Goal: Task Accomplishment & Management: Manage account settings

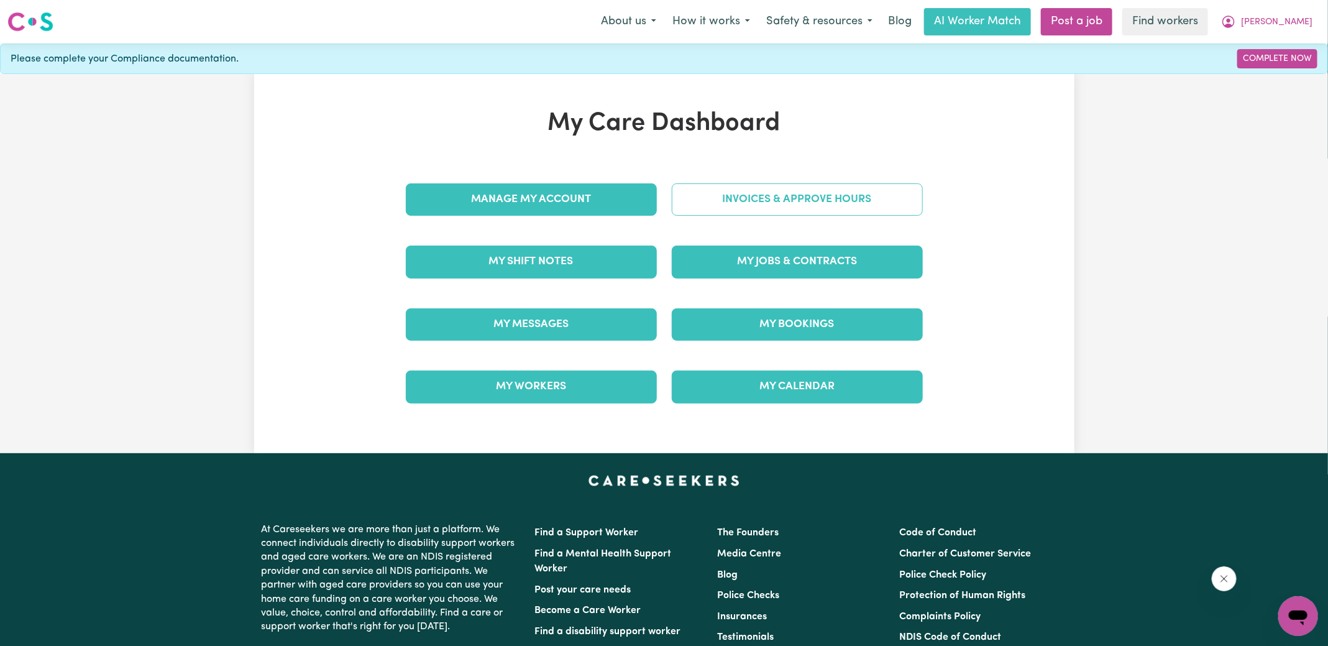
click at [721, 211] on link "Invoices & Approve Hours" at bounding box center [797, 199] width 251 height 32
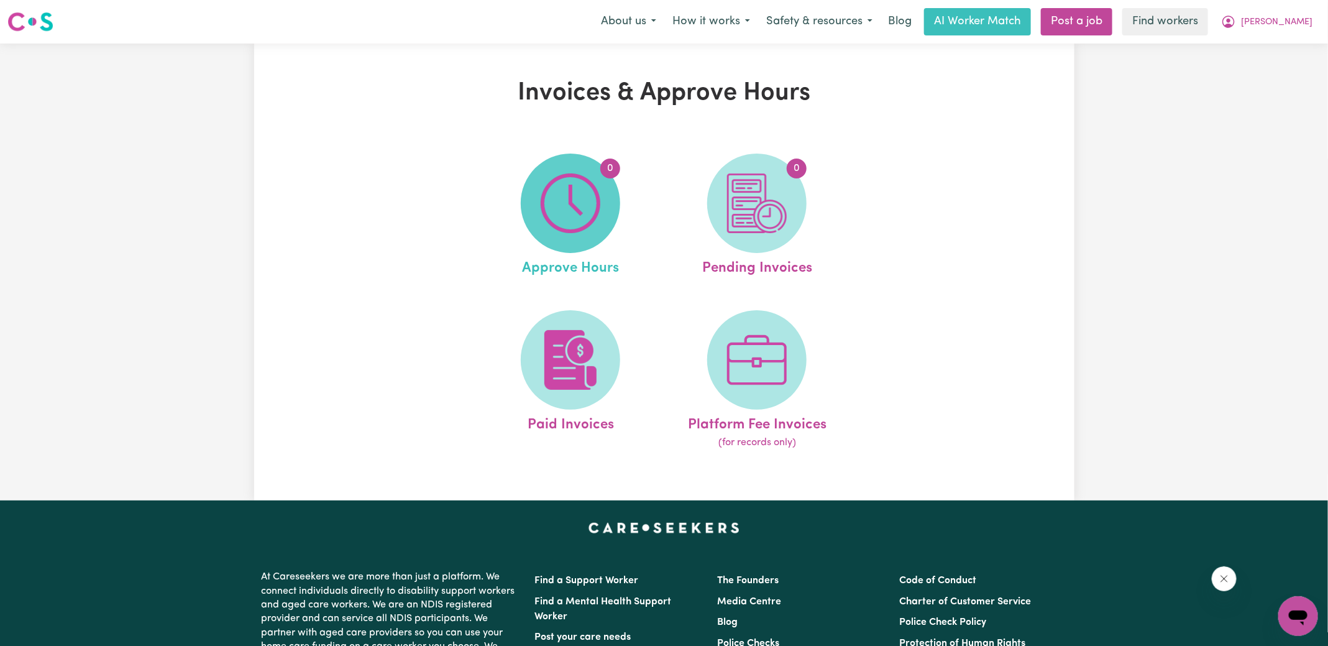
click at [580, 204] on img at bounding box center [571, 203] width 60 height 60
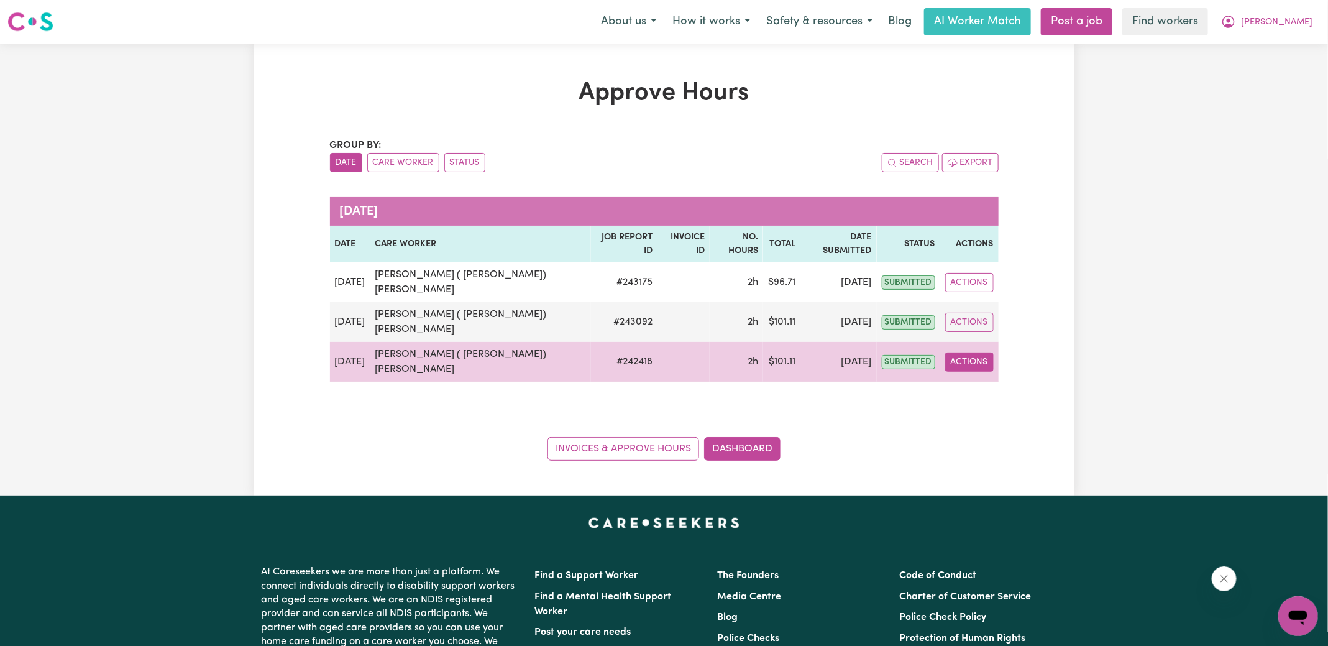
click at [978, 352] on button "Actions" at bounding box center [969, 361] width 48 height 19
click at [983, 372] on div "View Job Report" at bounding box center [1004, 390] width 108 height 36
click at [985, 378] on link "View Job Report" at bounding box center [1003, 390] width 106 height 25
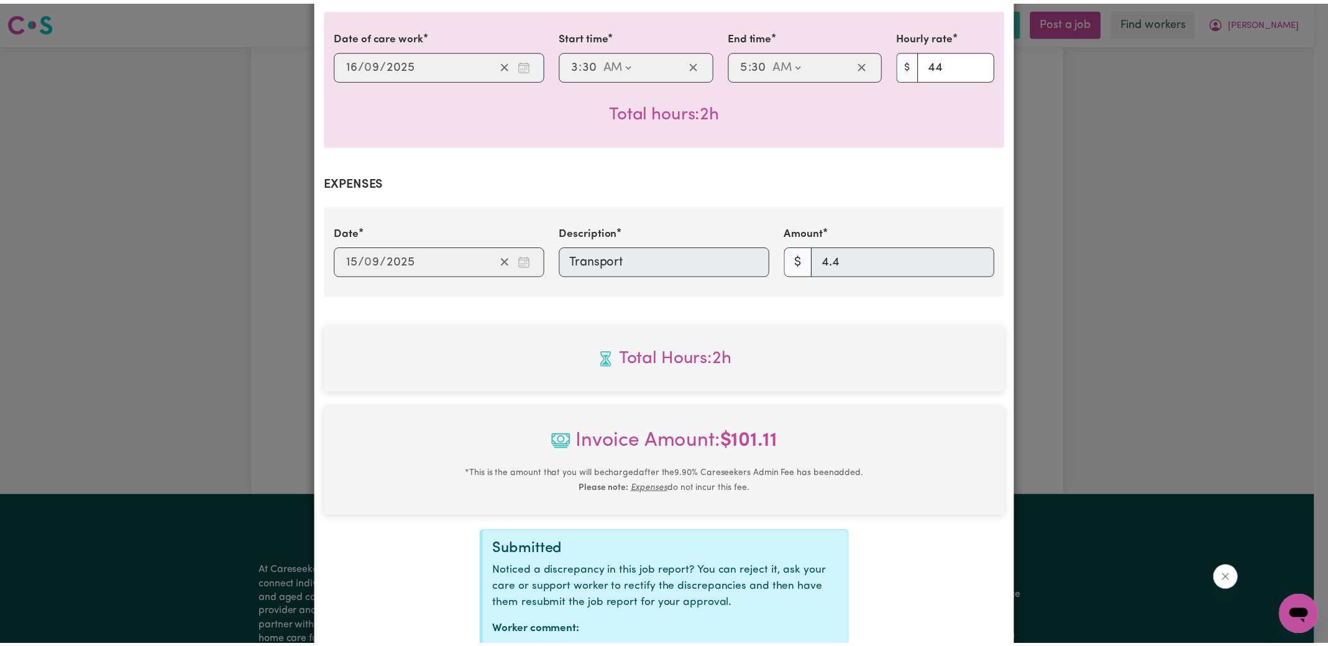
scroll to position [403, 0]
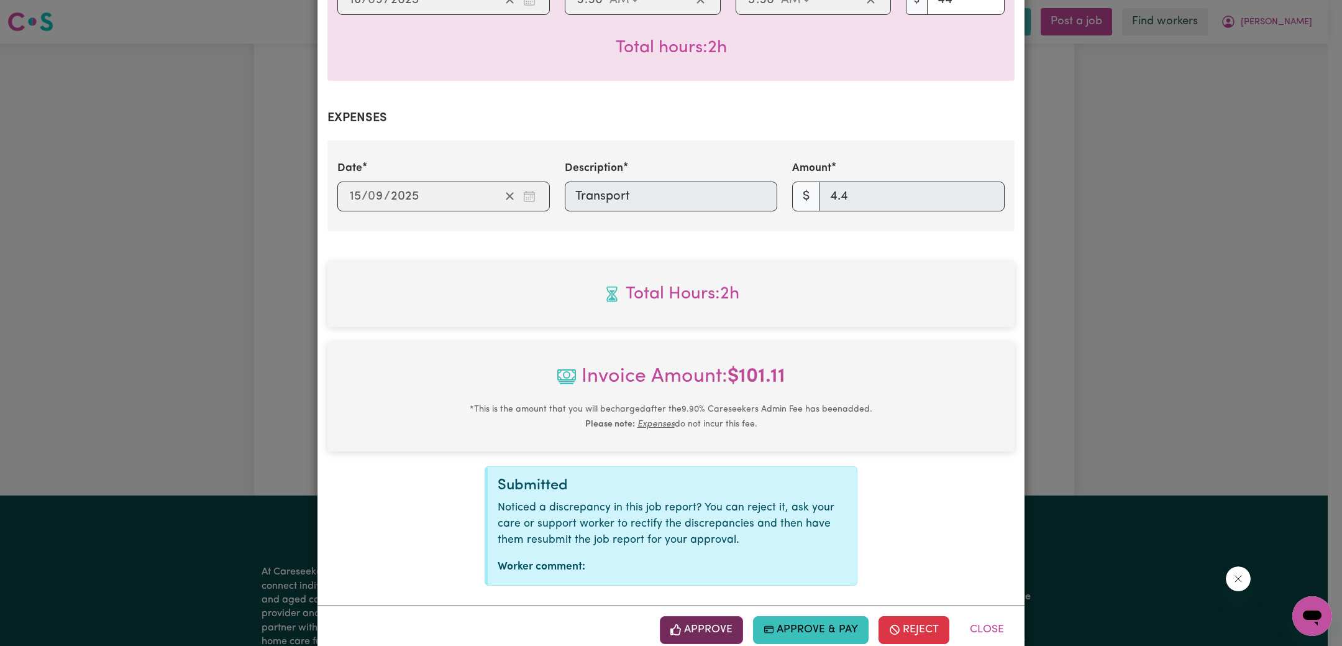
click at [719, 616] on button "Approve" at bounding box center [701, 629] width 83 height 27
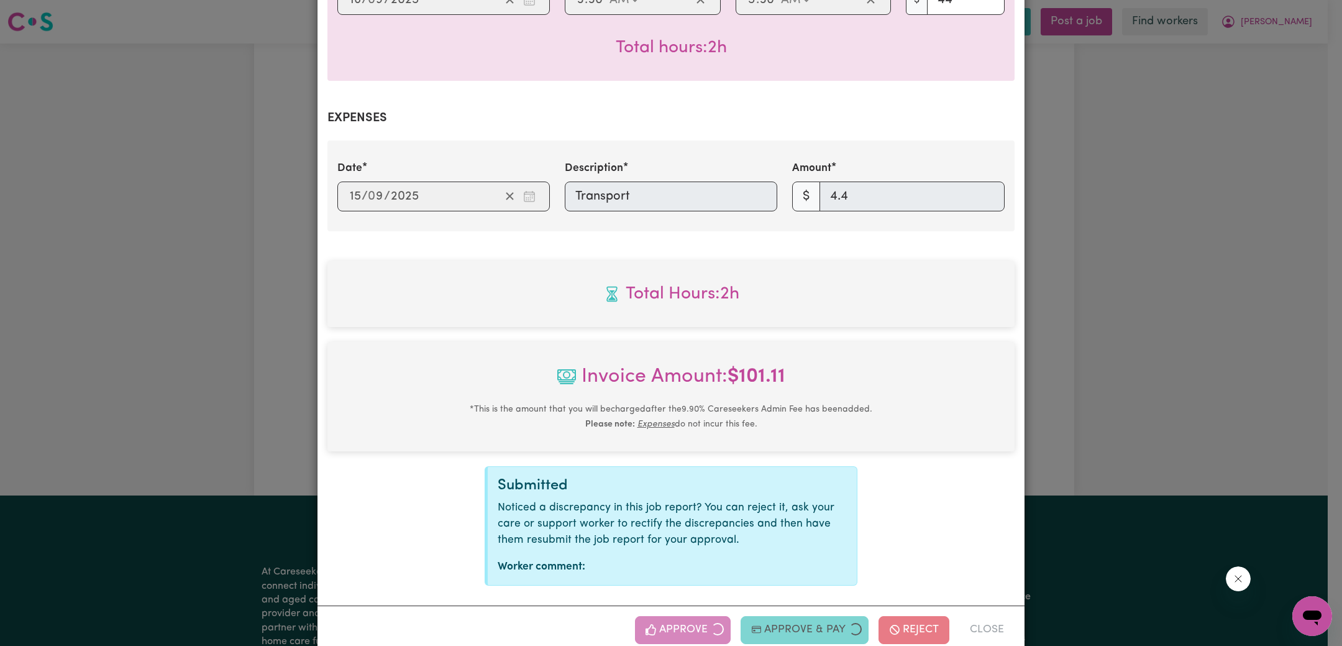
click at [1088, 330] on div "Job Report # 242418 - [PERSON_NAME] ( [PERSON_NAME]) [PERSON_NAME] Summary Job …" at bounding box center [671, 323] width 1342 height 646
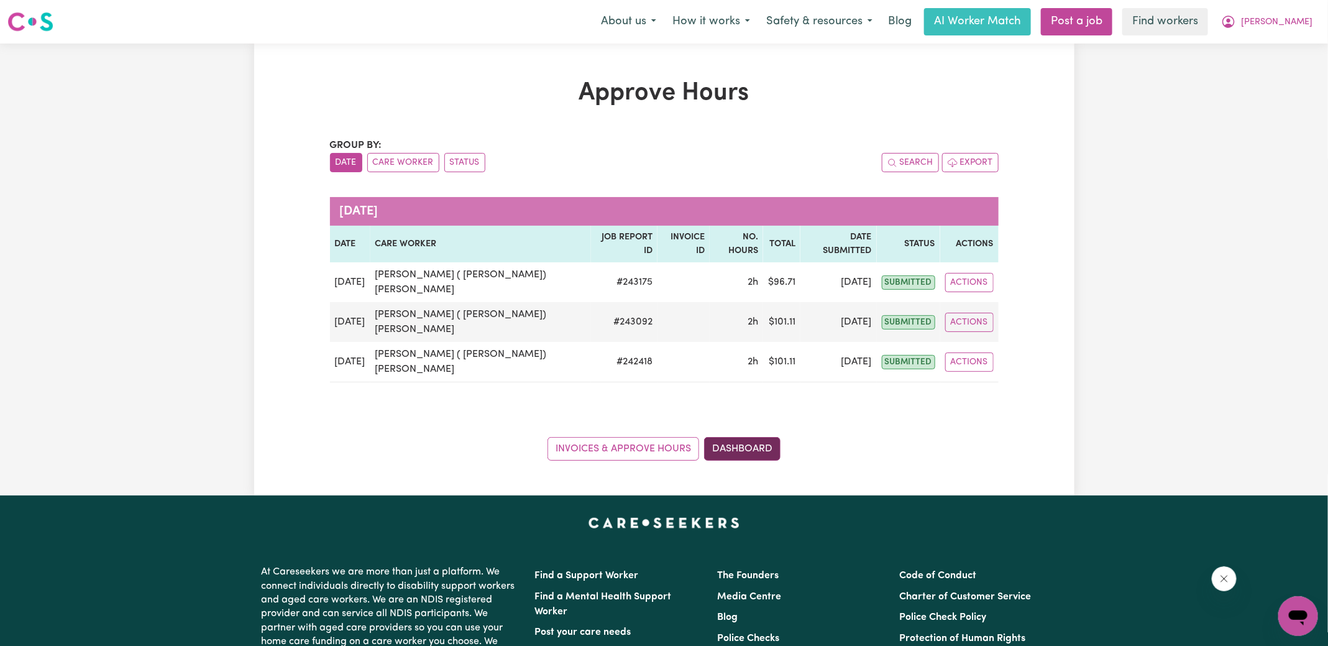
click at [754, 437] on link "Dashboard" at bounding box center [742, 449] width 76 height 24
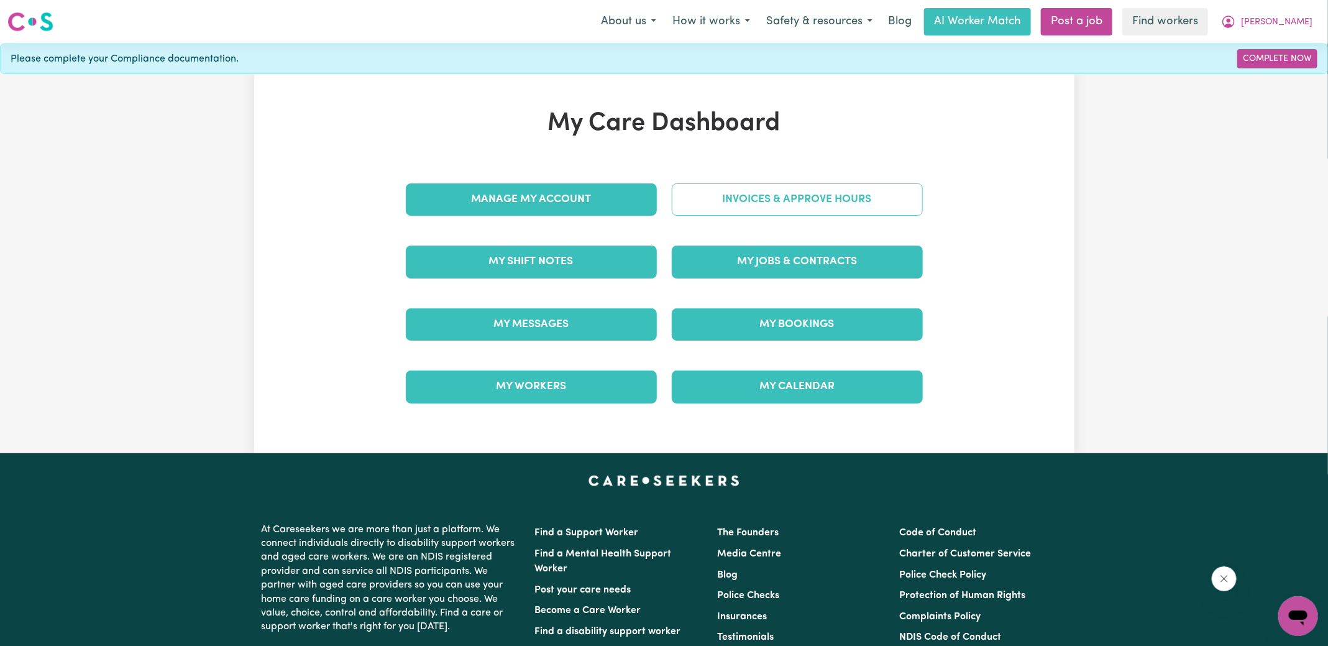
click at [800, 198] on link "Invoices & Approve Hours" at bounding box center [797, 199] width 251 height 32
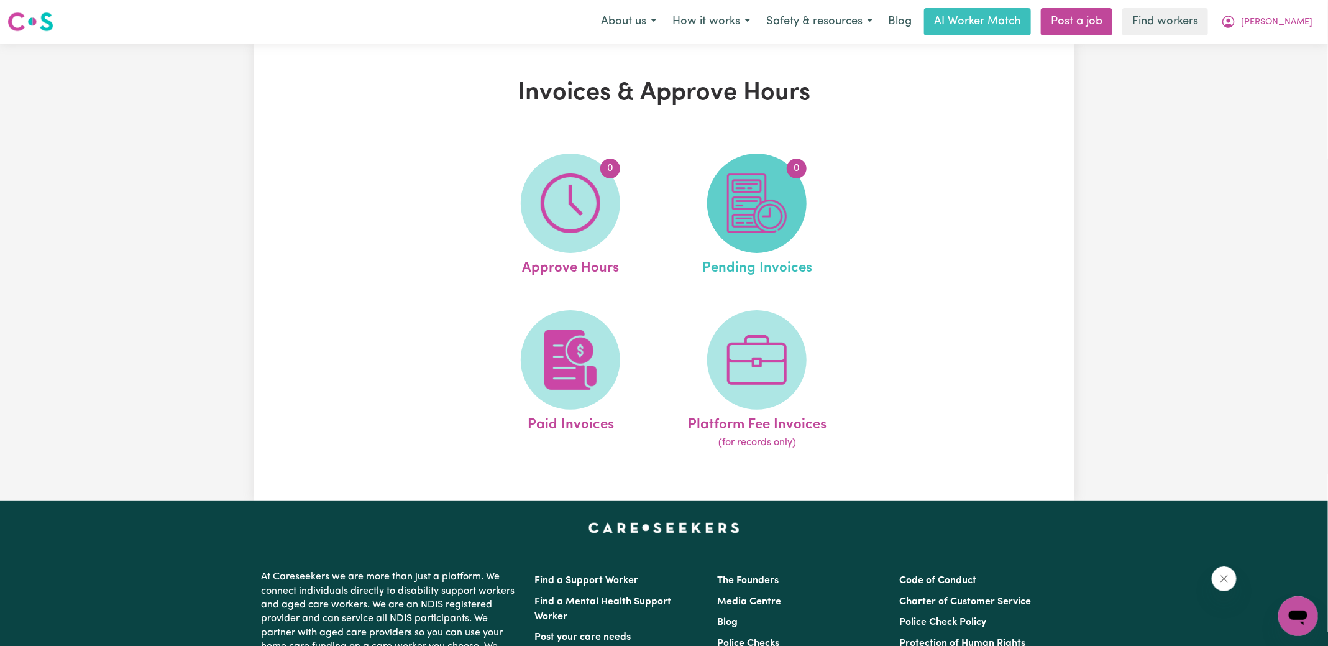
click at [797, 200] on span "0" at bounding box center [756, 202] width 99 height 99
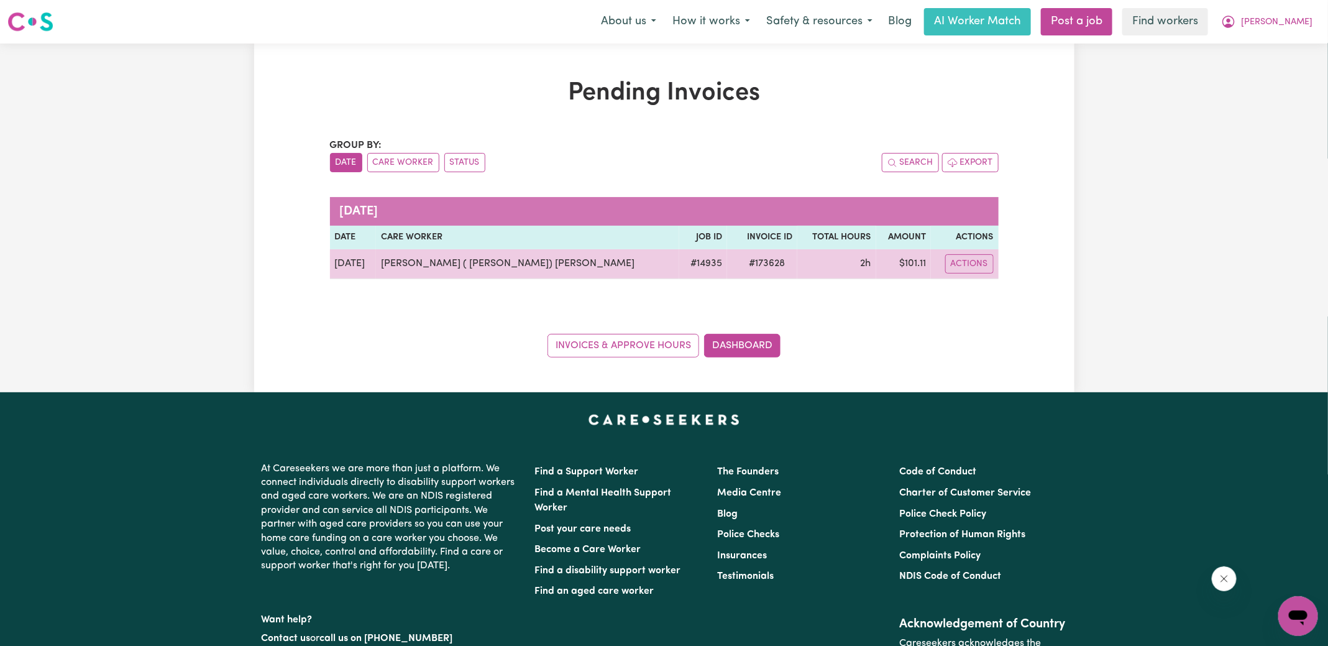
click at [741, 266] on span "# 173628" at bounding box center [766, 263] width 51 height 15
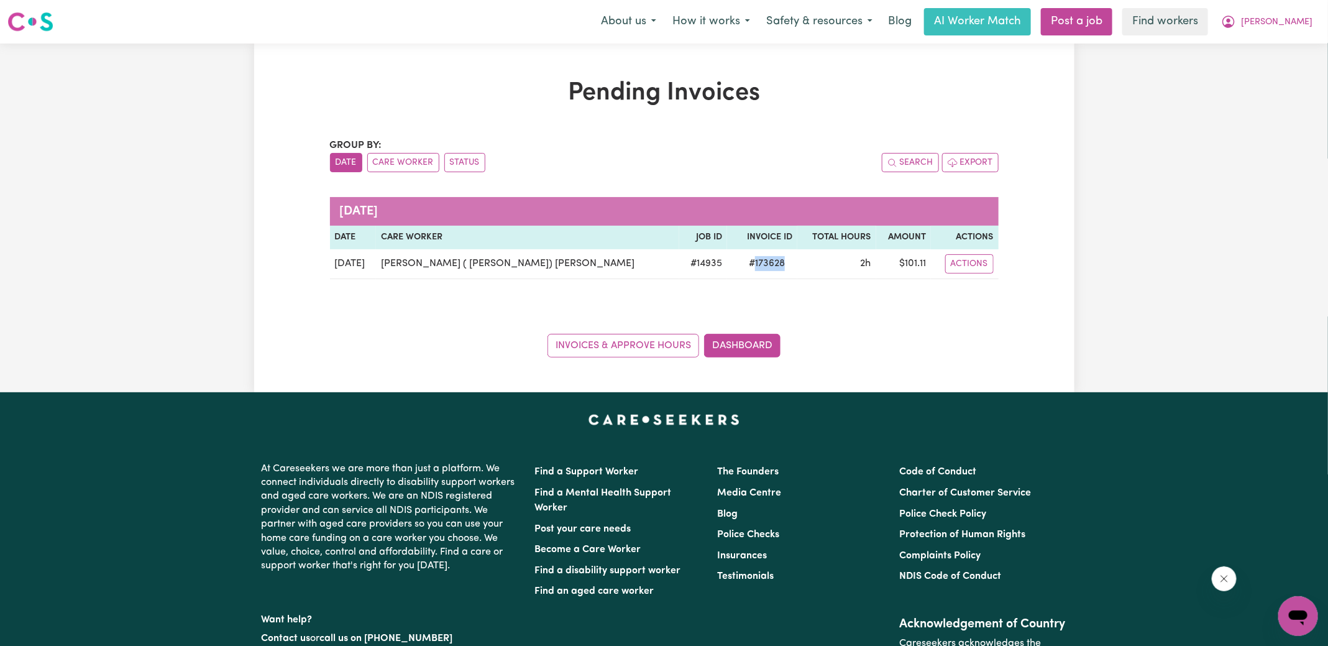
copy span "173628"
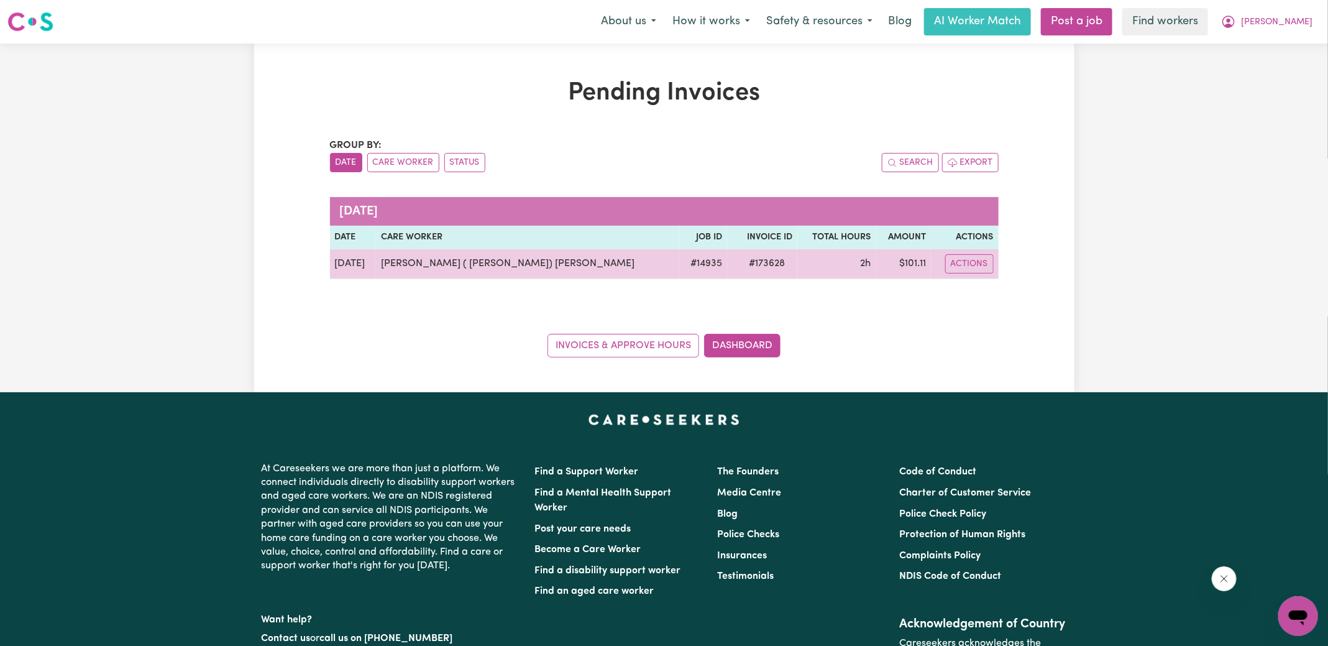
click at [900, 264] on td "$ 101.11" at bounding box center [903, 264] width 55 height 30
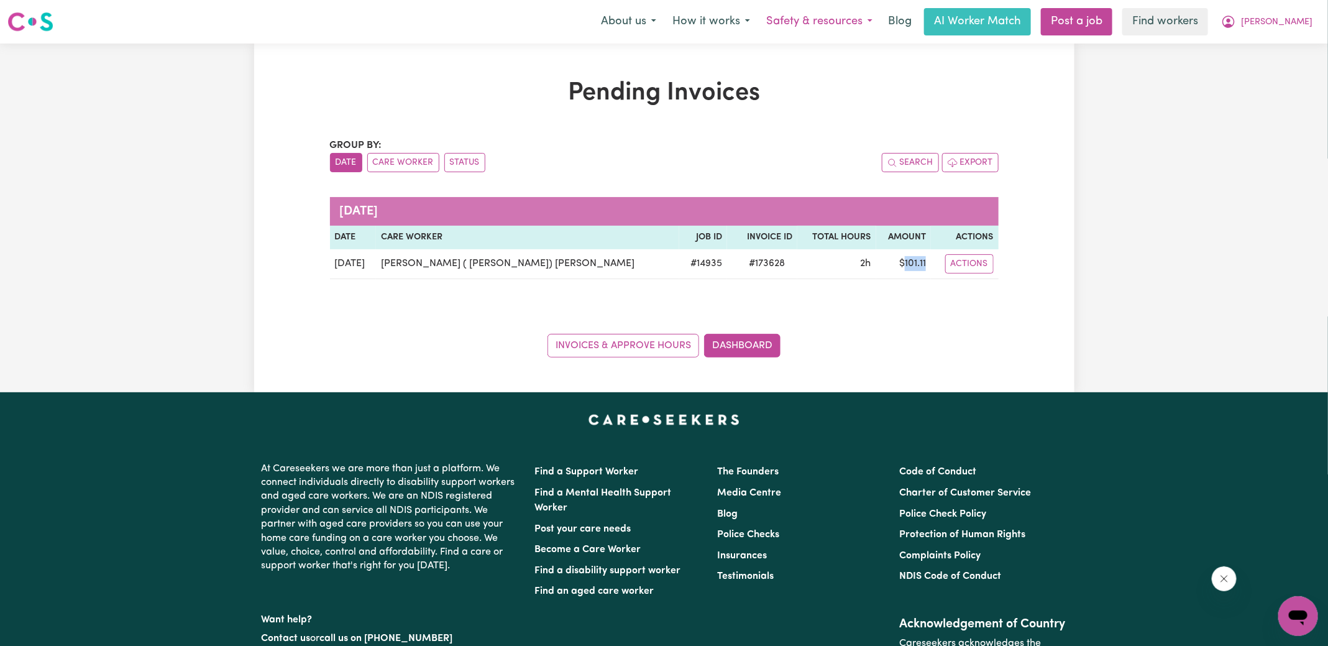
copy td "101.11"
click at [1236, 22] on icon "My Account" at bounding box center [1228, 21] width 15 height 15
click at [1266, 76] on link "Logout" at bounding box center [1271, 72] width 98 height 24
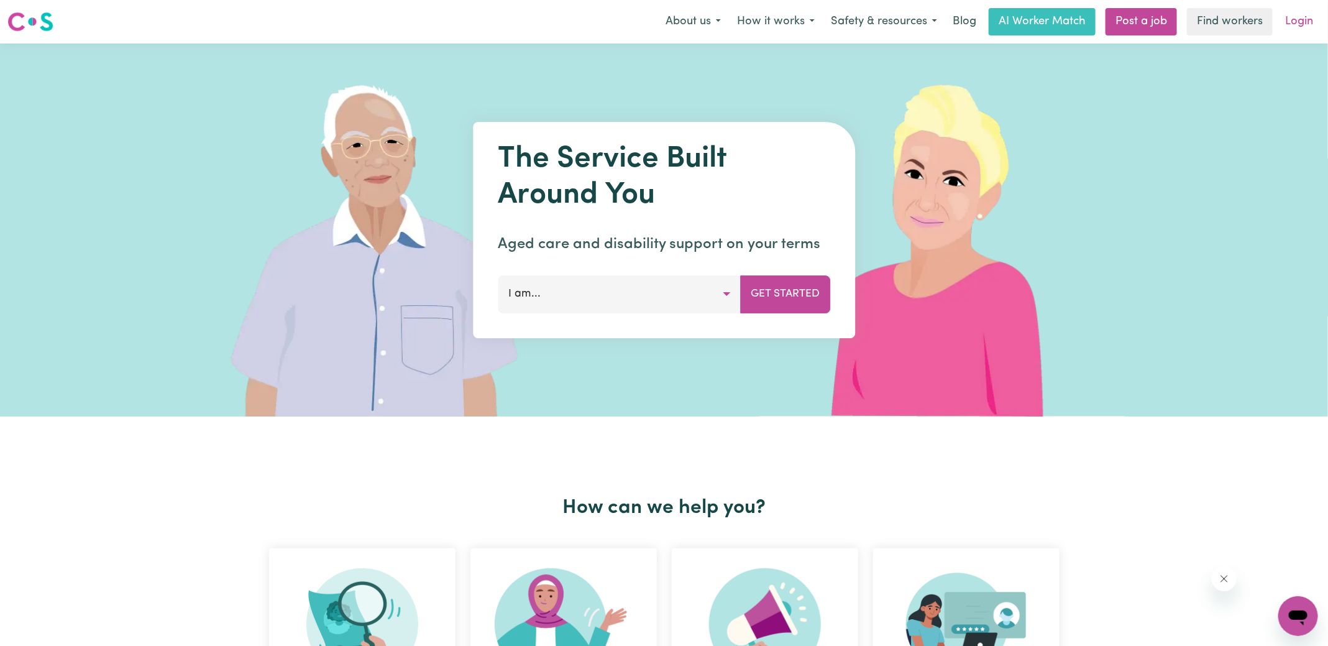
click at [1292, 23] on link "Login" at bounding box center [1299, 21] width 43 height 27
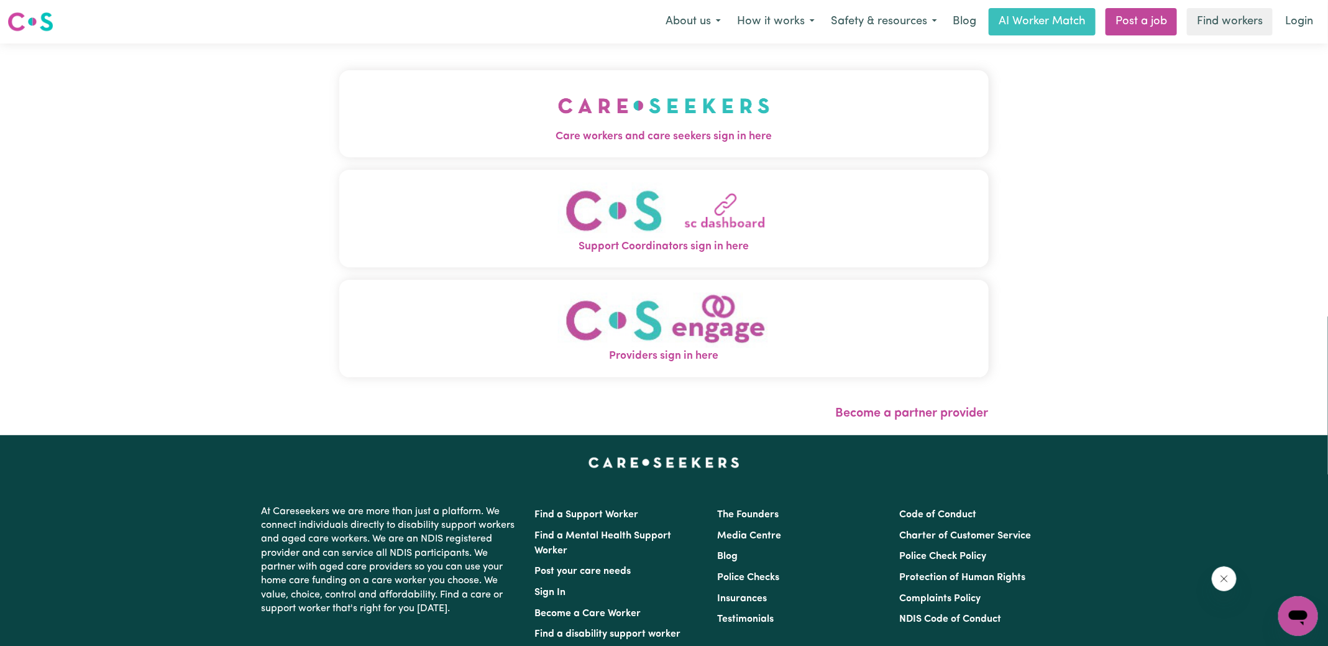
click at [603, 111] on img "Care workers and care seekers sign in here" at bounding box center [664, 106] width 212 height 46
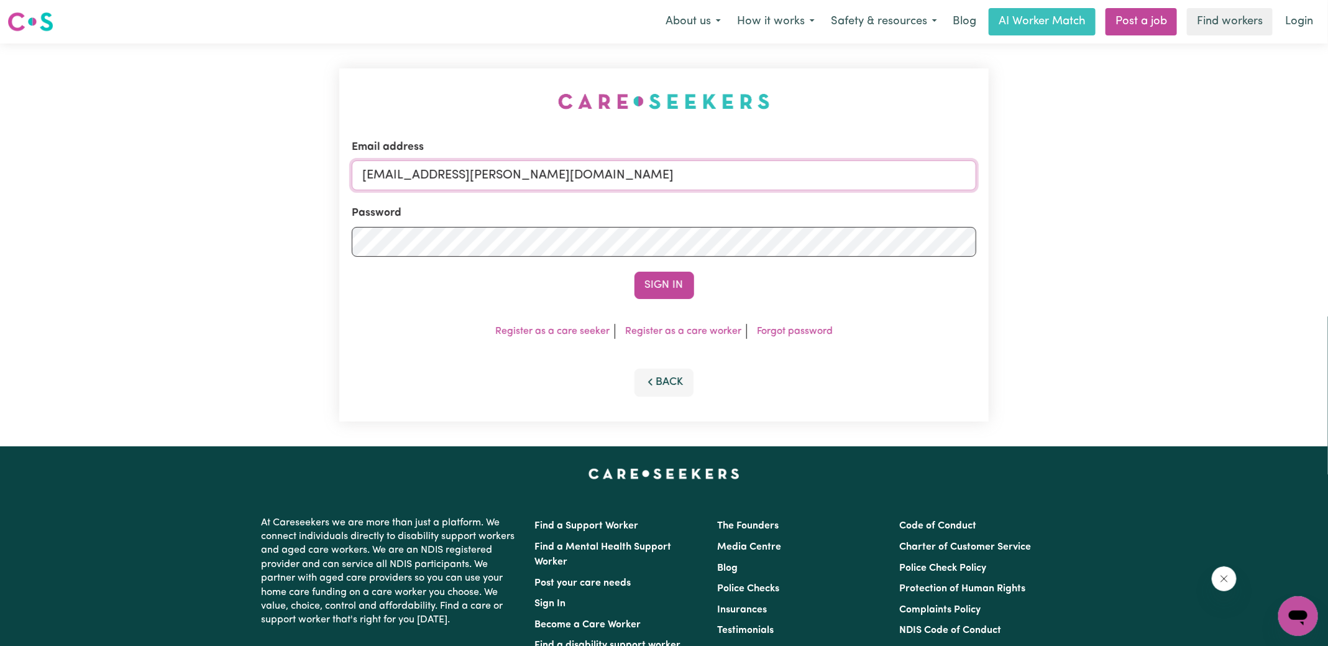
drag, startPoint x: 426, startPoint y: 173, endPoint x: 1103, endPoint y: 213, distance: 678.5
click at [1103, 213] on div "Email address [EMAIL_ADDRESS][PERSON_NAME][DOMAIN_NAME] Password Sign In Regist…" at bounding box center [664, 245] width 1328 height 403
type input "[EMAIL_ADDRESS][DOMAIN_NAME]"
click at [634, 272] on button "Sign In" at bounding box center [664, 285] width 60 height 27
